Goal: Find specific page/section: Find specific page/section

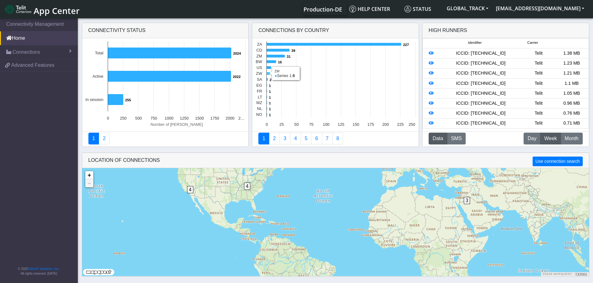
click at [269, 73] on icon at bounding box center [268, 73] width 3 height 3
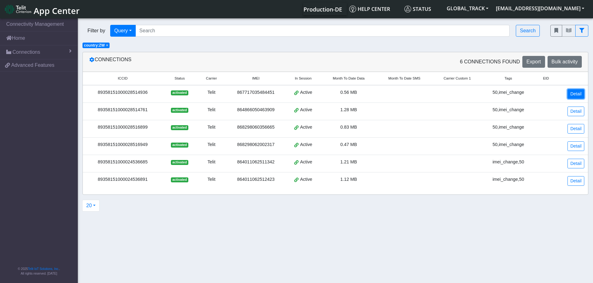
click at [575, 95] on link "Detail" at bounding box center [575, 94] width 17 height 10
click at [573, 111] on link "Detail" at bounding box center [575, 112] width 17 height 10
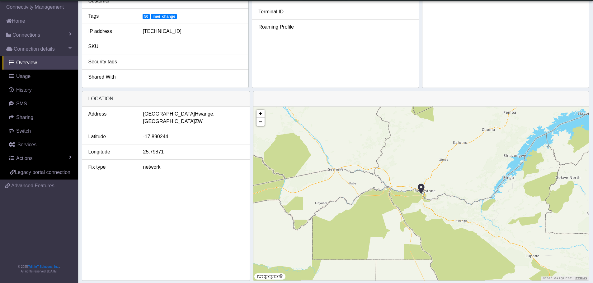
scroll to position [192, 0]
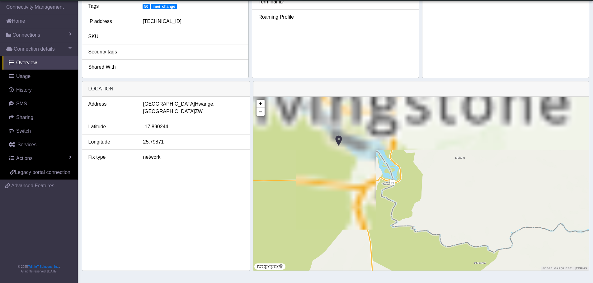
drag, startPoint x: 369, startPoint y: 133, endPoint x: 378, endPoint y: 216, distance: 83.9
click at [378, 216] on div "+ − ©2025 MapQuest, | Terms" at bounding box center [420, 184] width 335 height 174
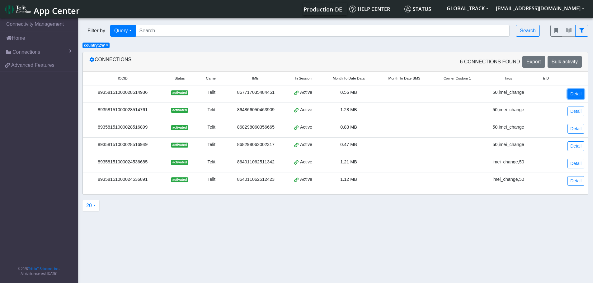
click at [571, 93] on link "Detail" at bounding box center [575, 94] width 17 height 10
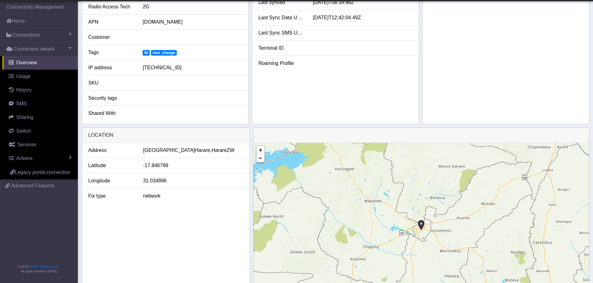
scroll to position [192, 0]
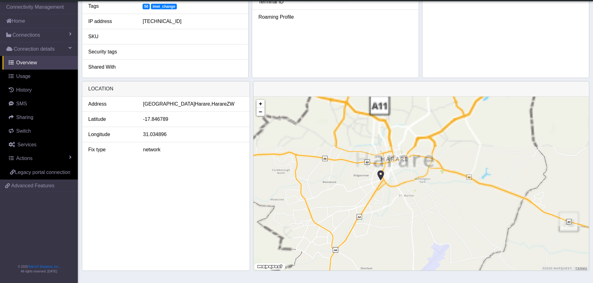
drag, startPoint x: 418, startPoint y: 127, endPoint x: 392, endPoint y: 200, distance: 77.3
click at [392, 200] on div "+ − ©2025 MapQuest, | Terms" at bounding box center [420, 184] width 335 height 174
